Goal: Transaction & Acquisition: Download file/media

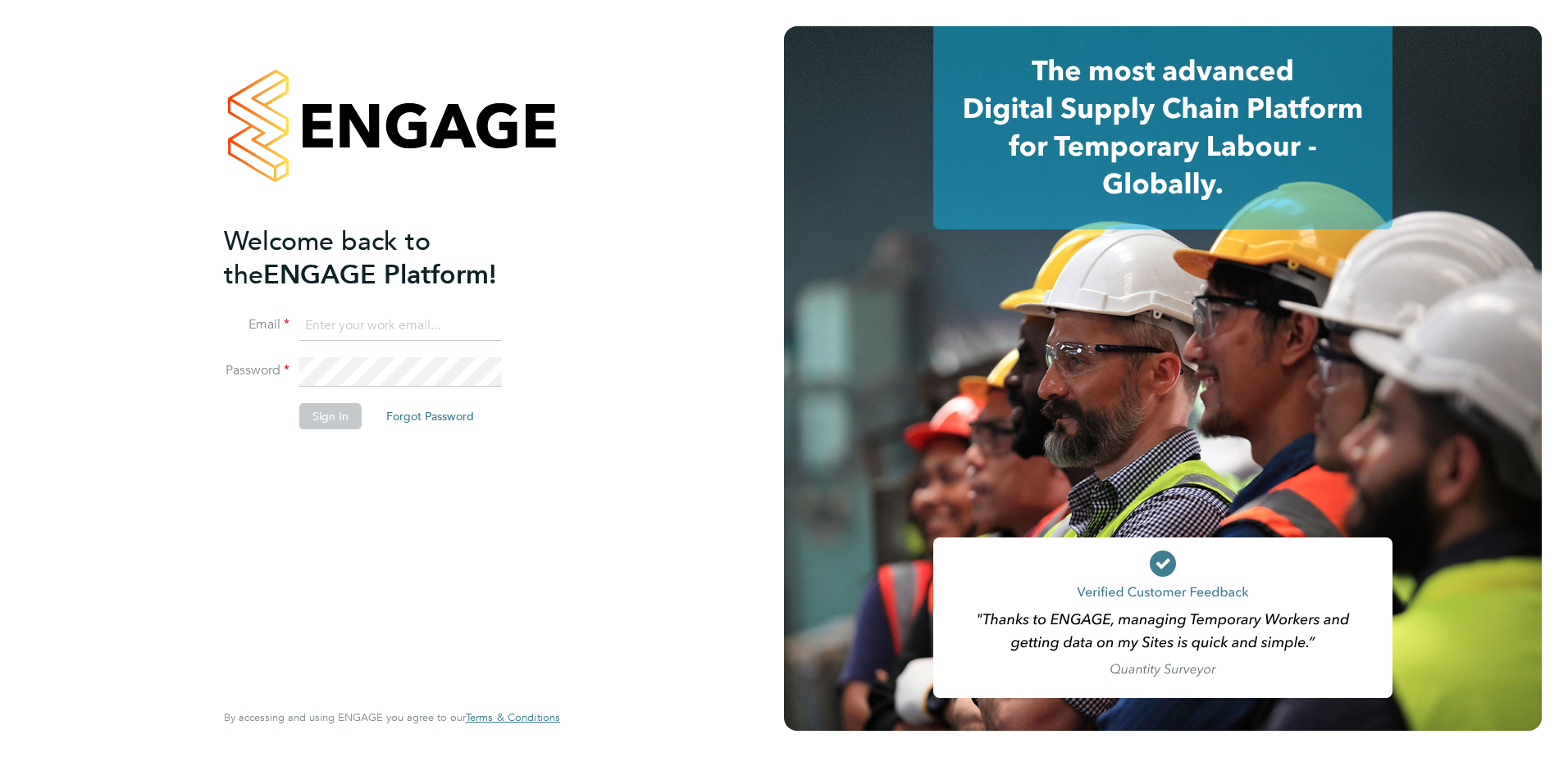
type input "[PERSON_NAME][EMAIL_ADDRESS][PERSON_NAME][DOMAIN_NAME]"
click at [333, 412] on button "Sign In" at bounding box center [330, 416] width 63 height 26
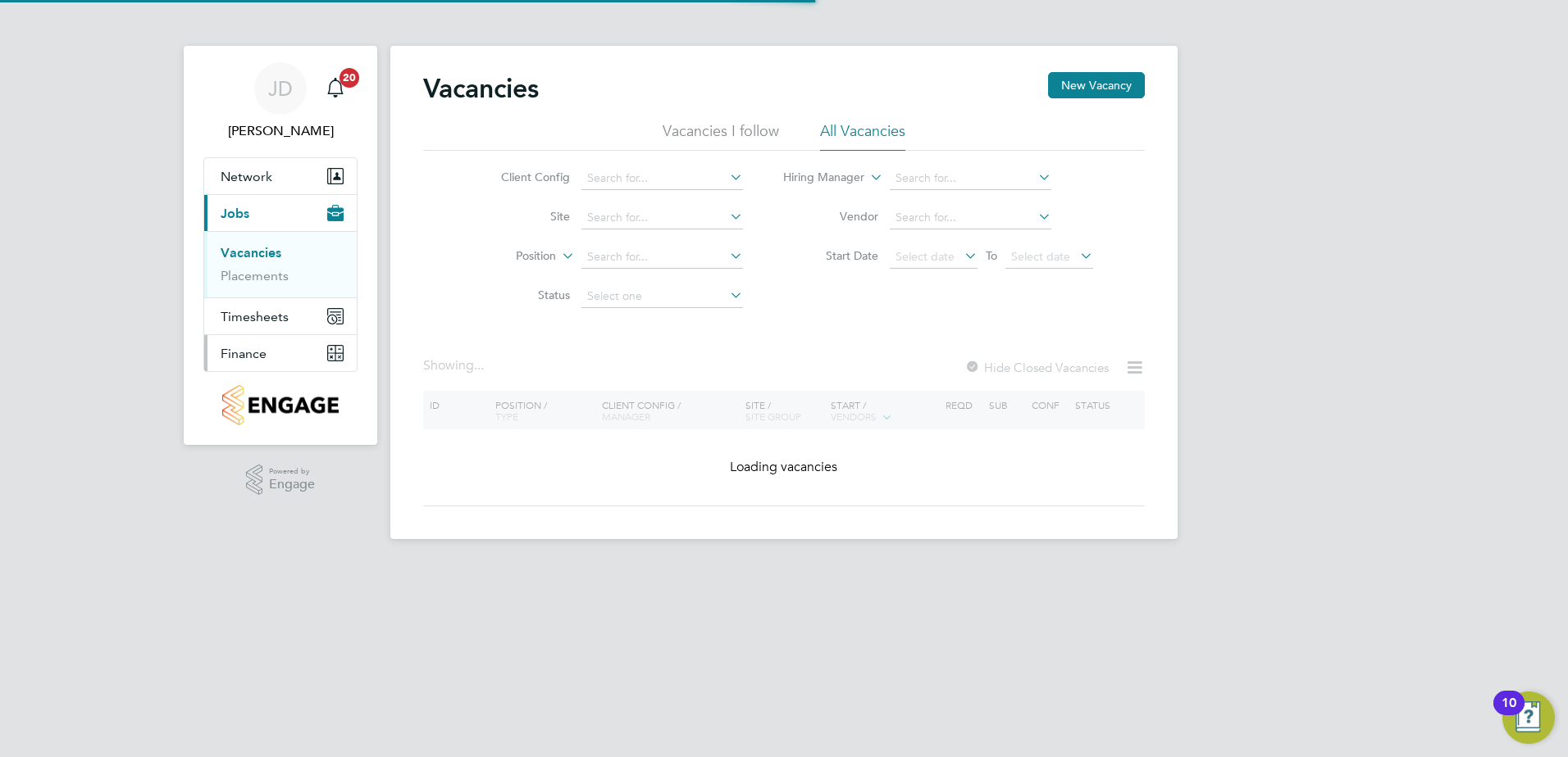
click at [250, 358] on span "Finance" at bounding box center [244, 354] width 46 height 15
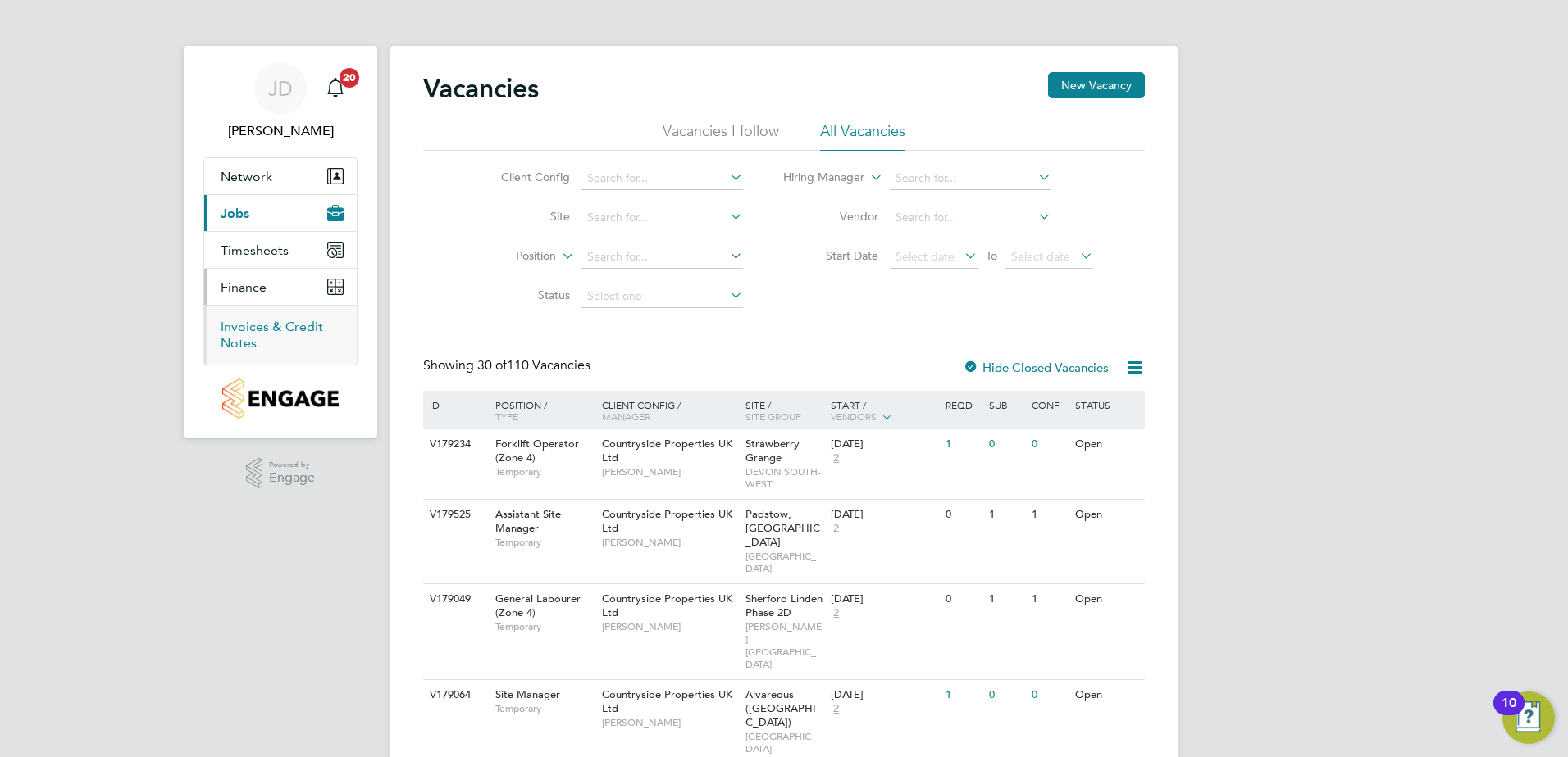
click at [246, 320] on link "Invoices & Credit Notes" at bounding box center [272, 335] width 102 height 32
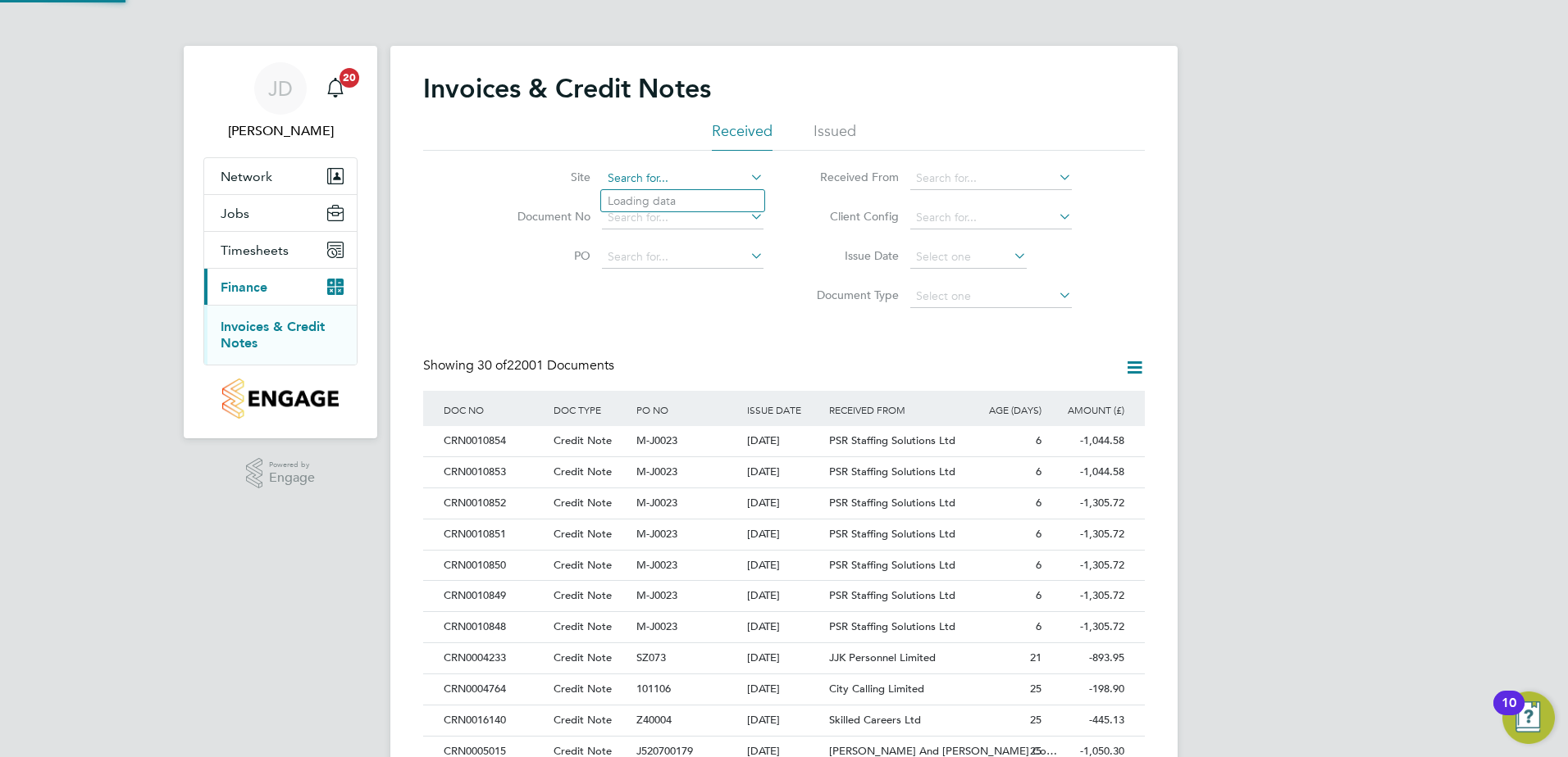
click at [646, 180] on input at bounding box center [682, 178] width 161 height 23
click at [646, 194] on li "Lighthorn 1 Heath" at bounding box center [682, 201] width 163 height 21
type input "Lighthorn 1 Heath"
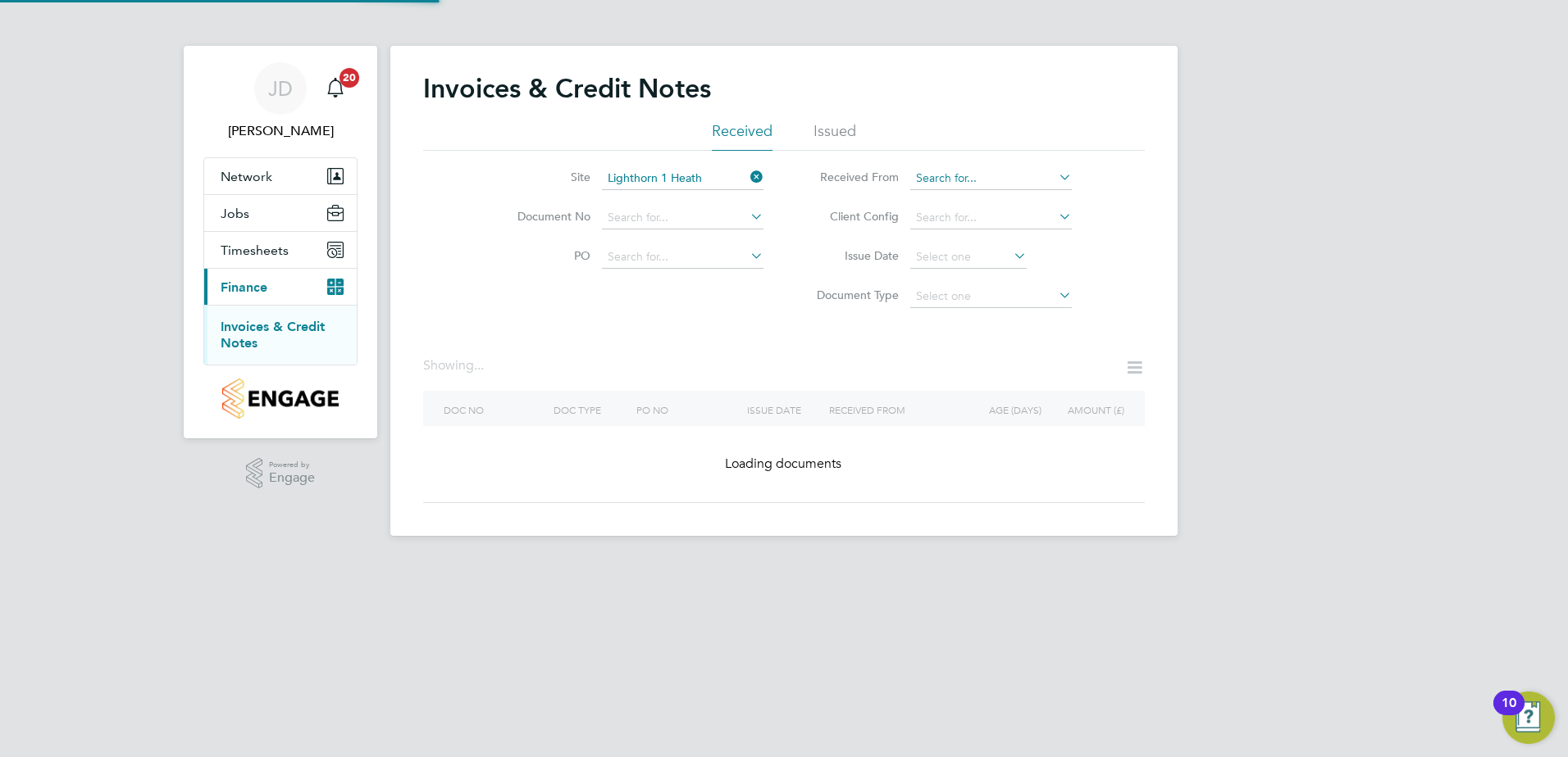
click at [959, 177] on input at bounding box center [990, 178] width 161 height 23
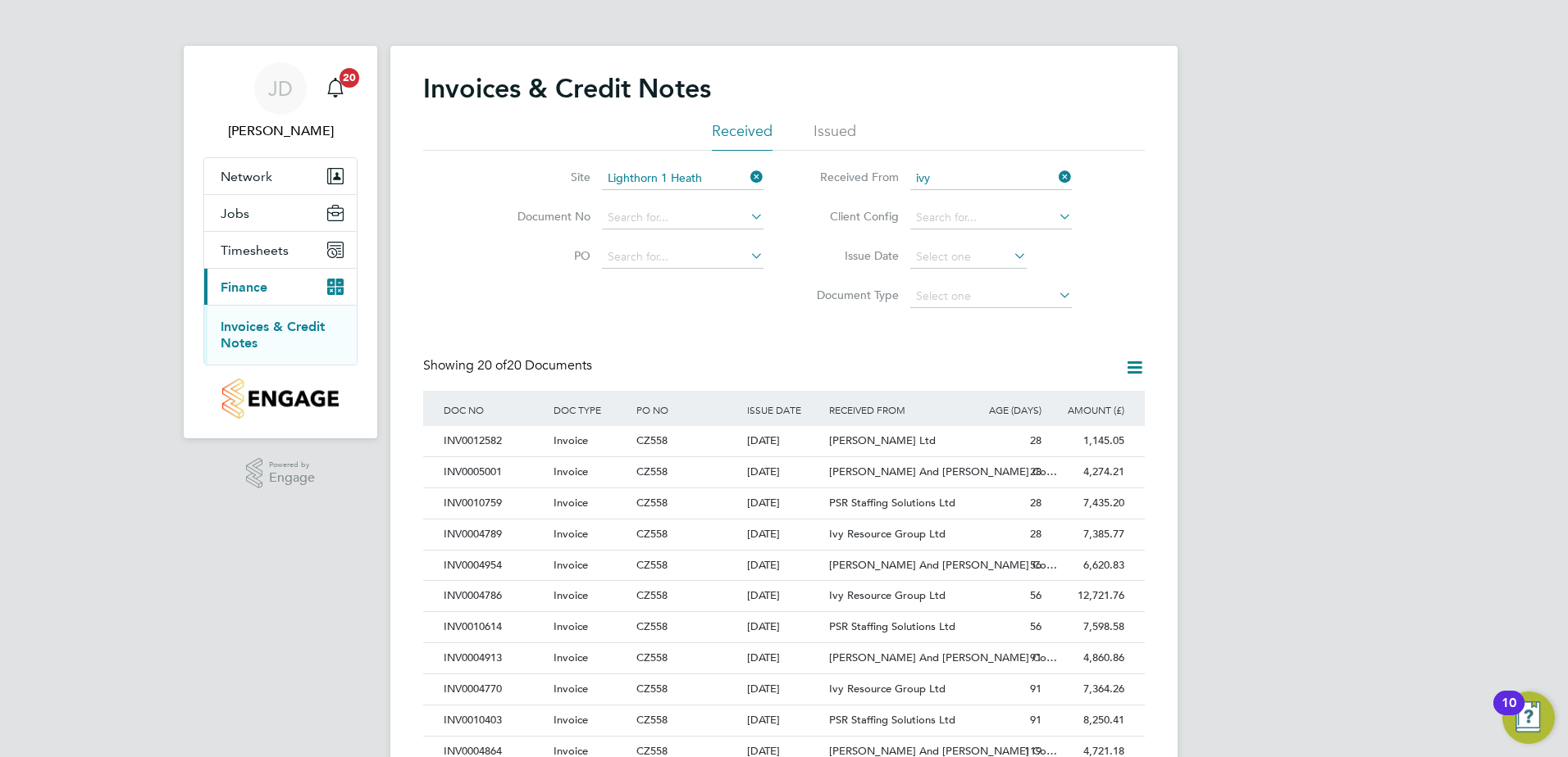
click at [966, 200] on li "Ivy Resource Group Ltd" at bounding box center [991, 201] width 163 height 22
type input "Ivy Resource Group Ltd"
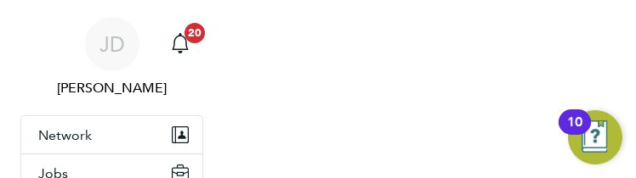
scroll to position [32, 97]
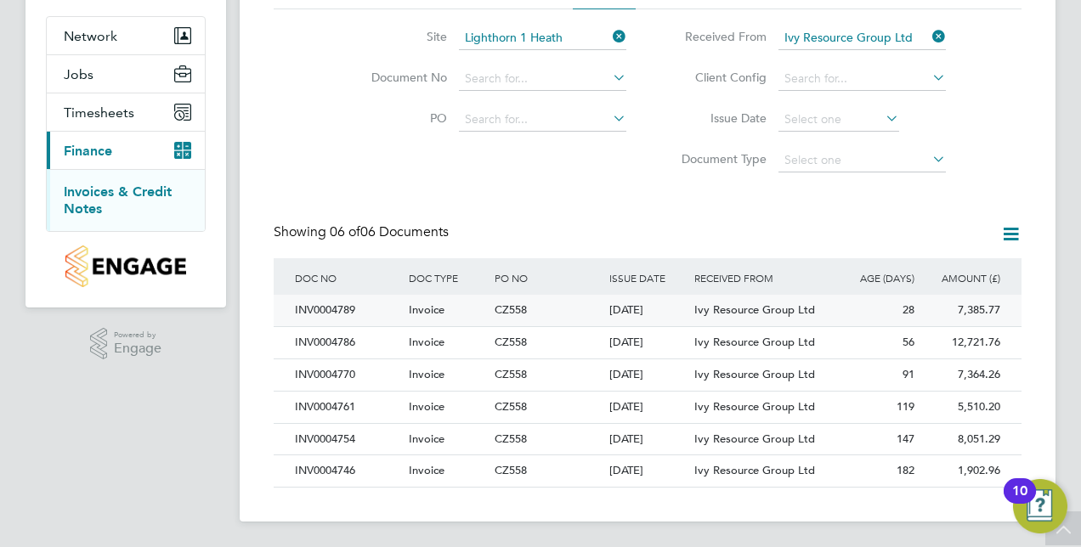
click at [739, 305] on span "Ivy Resource Group Ltd" at bounding box center [754, 310] width 121 height 14
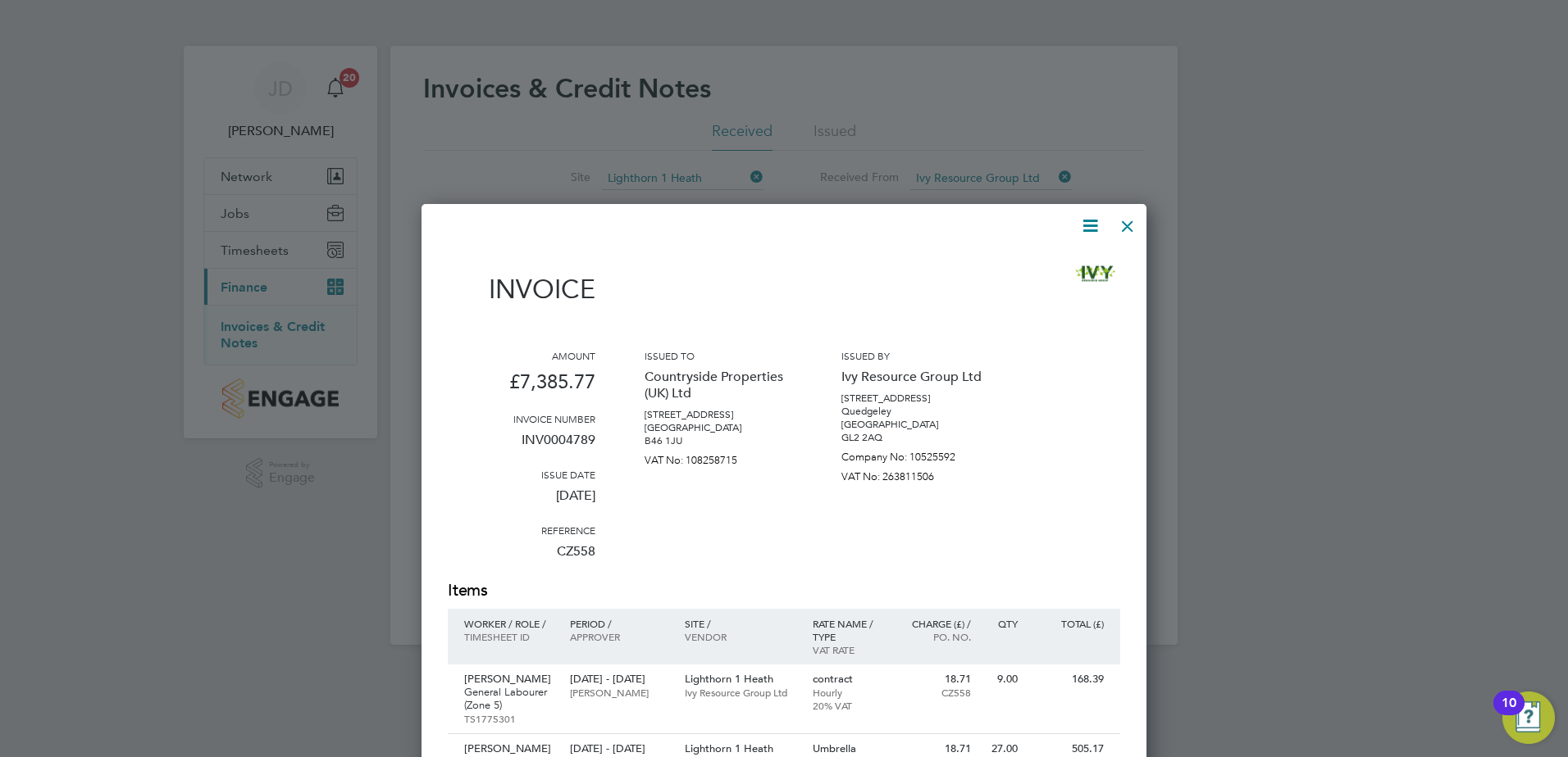
click at [1091, 221] on icon at bounding box center [1089, 226] width 20 height 20
click at [1032, 268] on li "Download Invoice" at bounding box center [1040, 265] width 113 height 23
click at [1128, 224] on div at bounding box center [1127, 222] width 30 height 30
